Goal: Find specific page/section: Find specific page/section

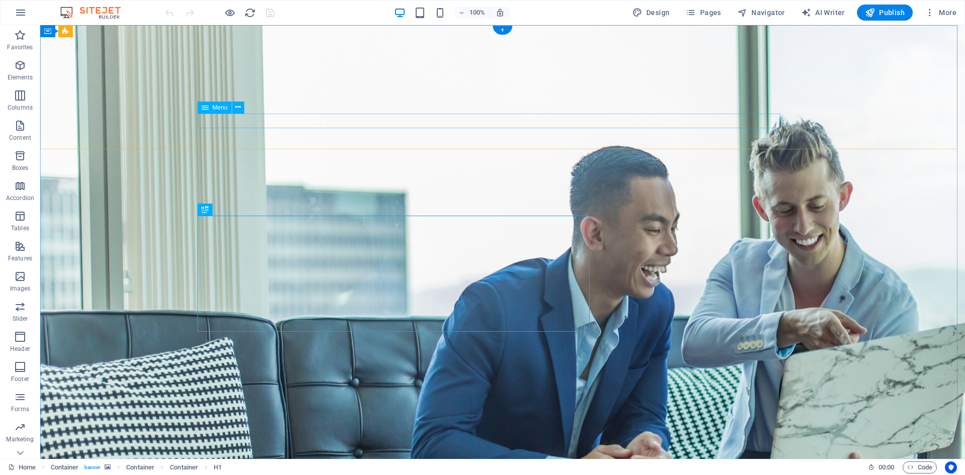
click at [707, 12] on span "Pages" at bounding box center [703, 13] width 35 height 10
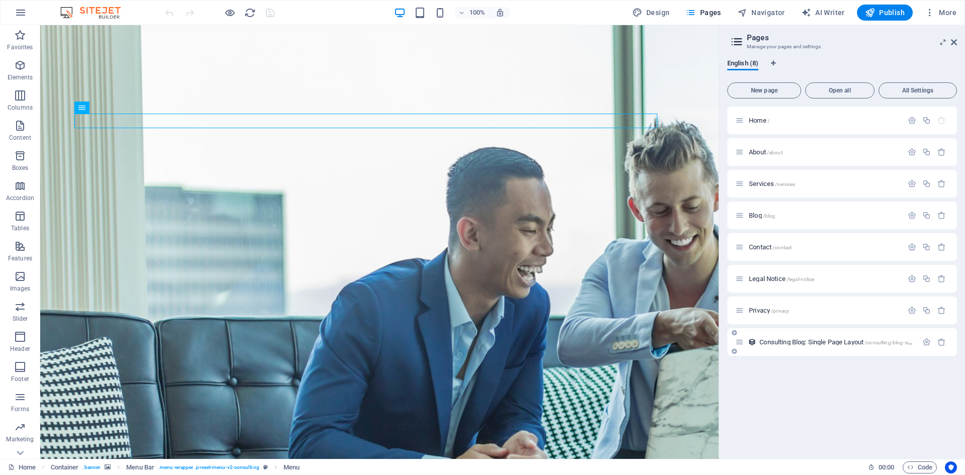
click at [832, 344] on span "Consulting Blog: Single Page Layout /consulting-blog-single-page-layout" at bounding box center [853, 342] width 187 height 8
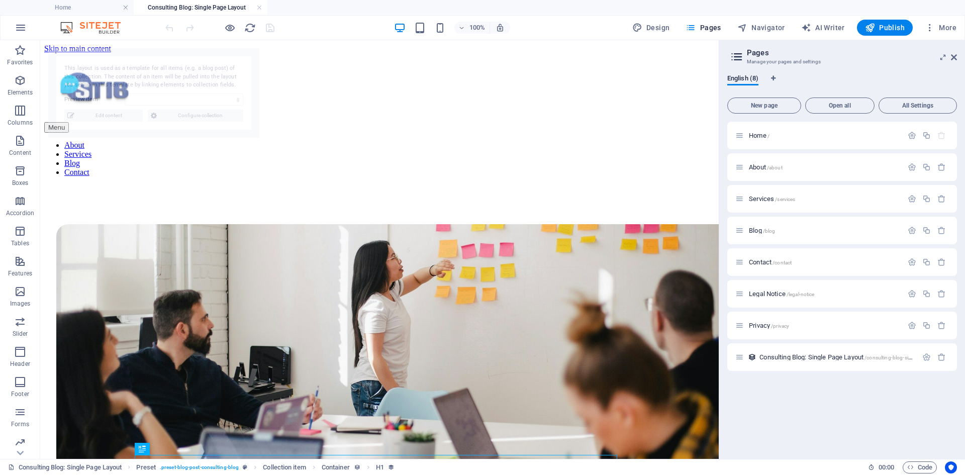
select select "68dac0cd62f0aafbf306ba8a"
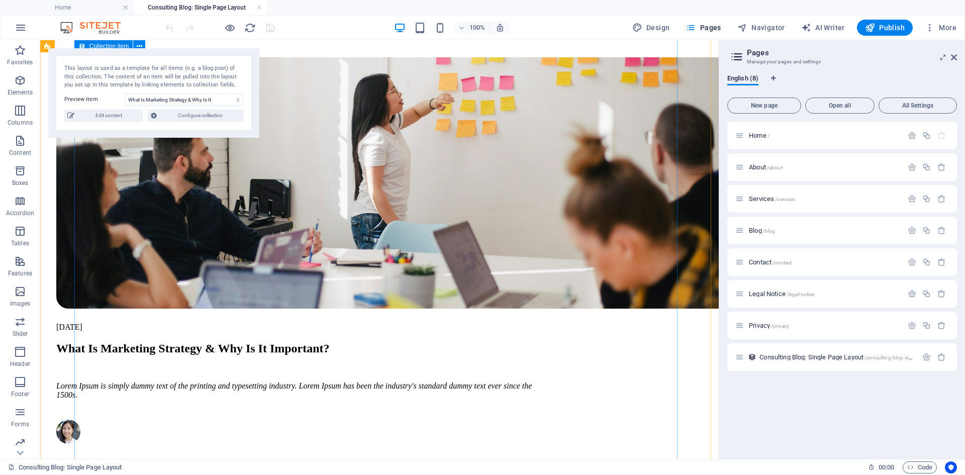
scroll to position [66, 0]
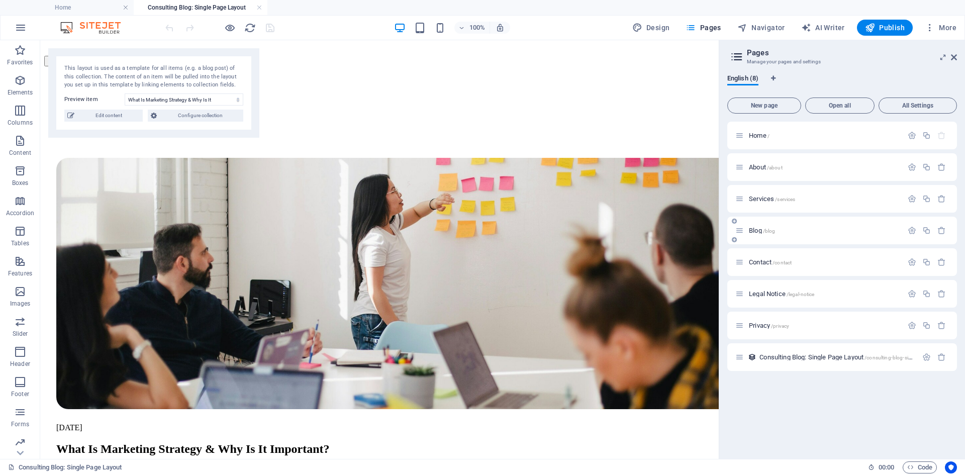
click at [800, 229] on p "Blog /blog" at bounding box center [824, 230] width 151 height 7
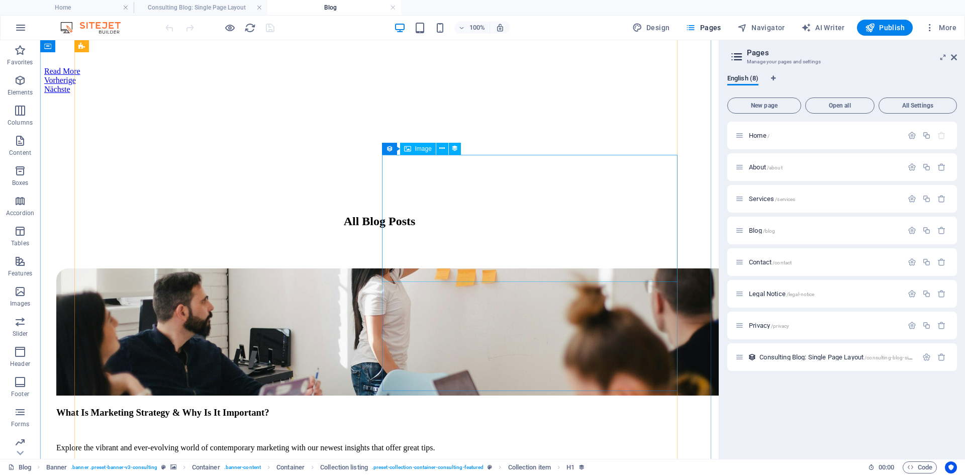
scroll to position [704, 0]
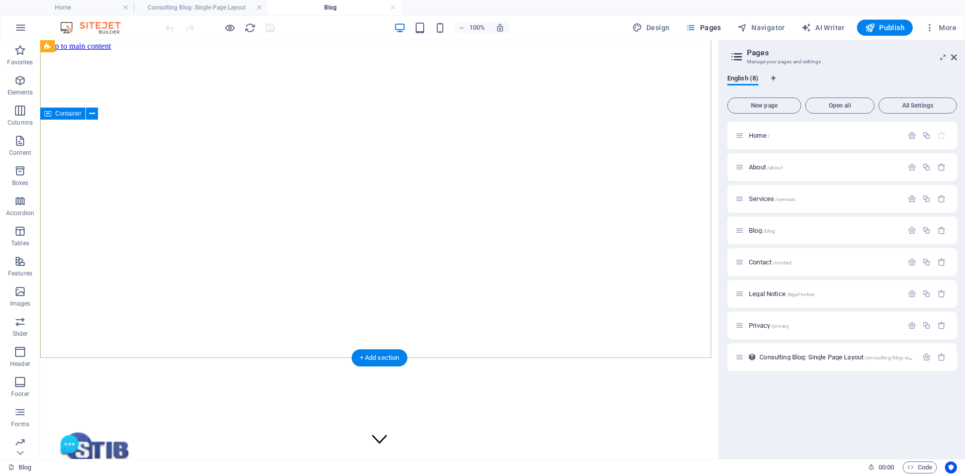
scroll to position [0, 0]
